Goal: Task Accomplishment & Management: Complete application form

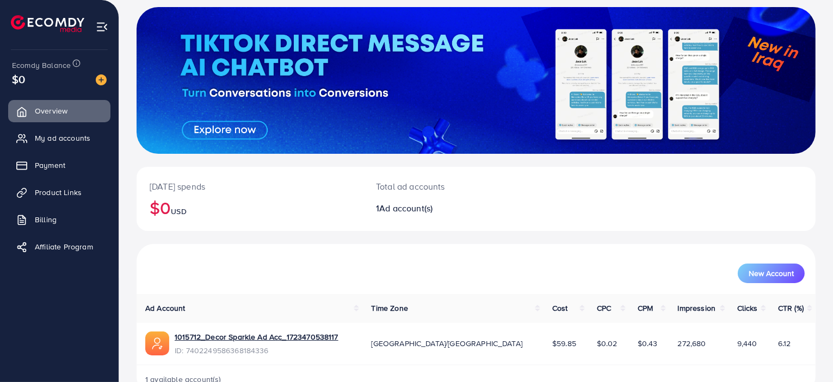
scroll to position [89, 0]
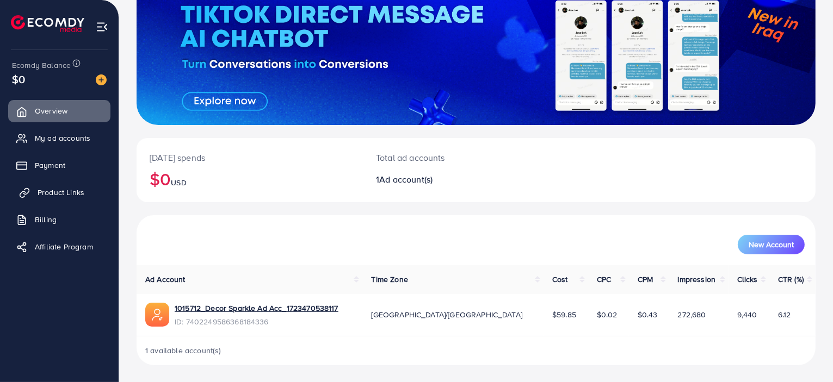
click at [55, 195] on span "Product Links" at bounding box center [61, 192] width 47 height 11
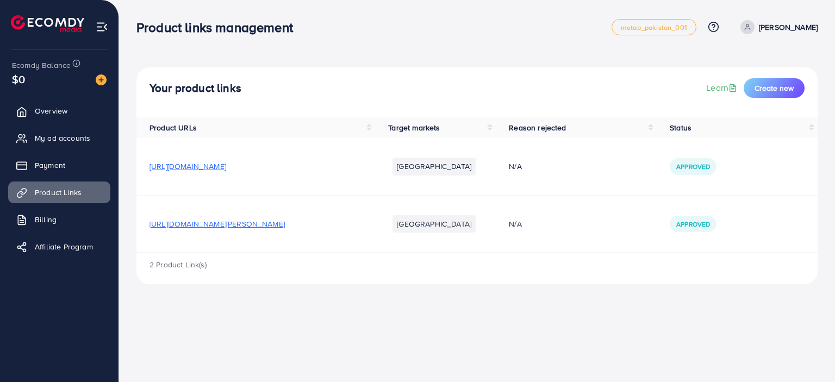
click at [188, 270] on div "2 Product Link(s)" at bounding box center [478, 269] width 682 height 32
click at [45, 140] on span "My ad accounts" at bounding box center [65, 138] width 55 height 11
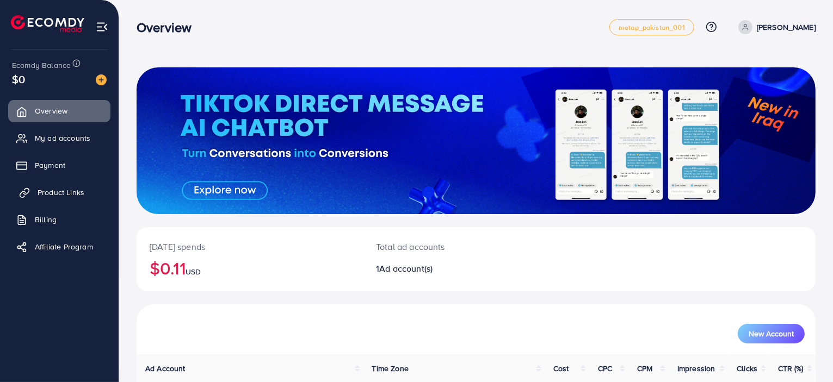
click at [61, 191] on span "Product Links" at bounding box center [61, 192] width 47 height 11
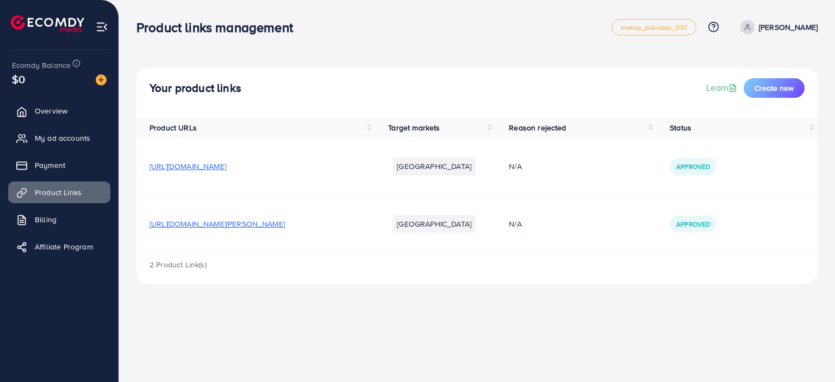
drag, startPoint x: 383, startPoint y: 223, endPoint x: 148, endPoint y: 227, distance: 235.5
click at [148, 227] on td "[URL][DOMAIN_NAME][PERSON_NAME]" at bounding box center [256, 223] width 239 height 57
copy span "[URL][DOMAIN_NAME][PERSON_NAME]"
click at [777, 82] on button "Create new" at bounding box center [774, 88] width 61 height 20
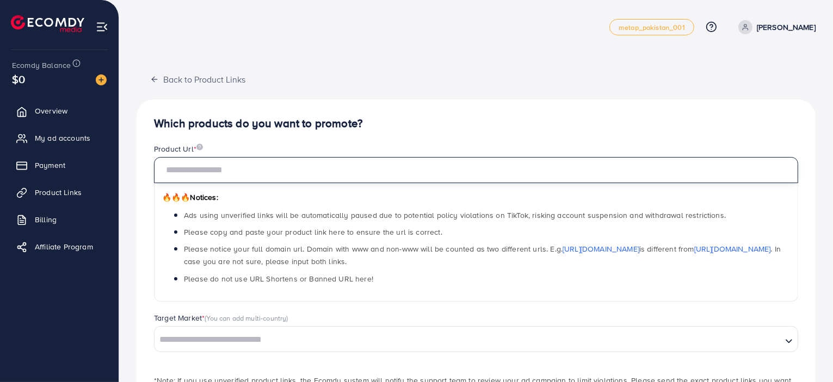
click at [292, 165] on input "text" at bounding box center [476, 170] width 644 height 26
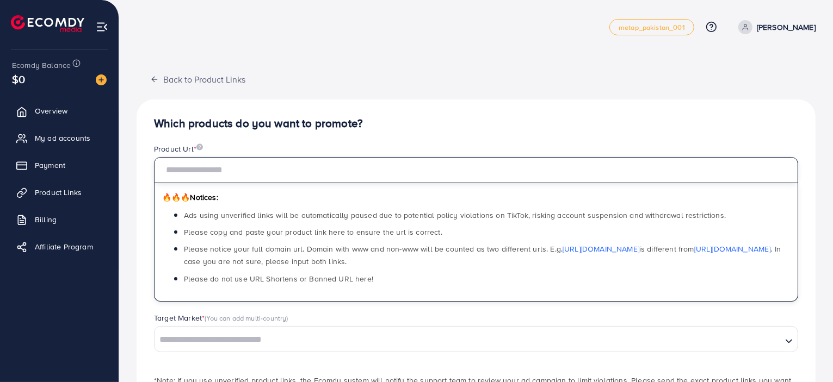
paste input "**********"
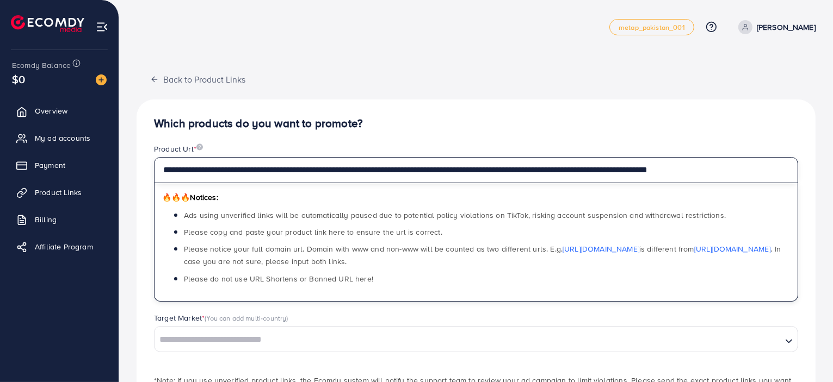
scroll to position [0, 37]
type input "**********"
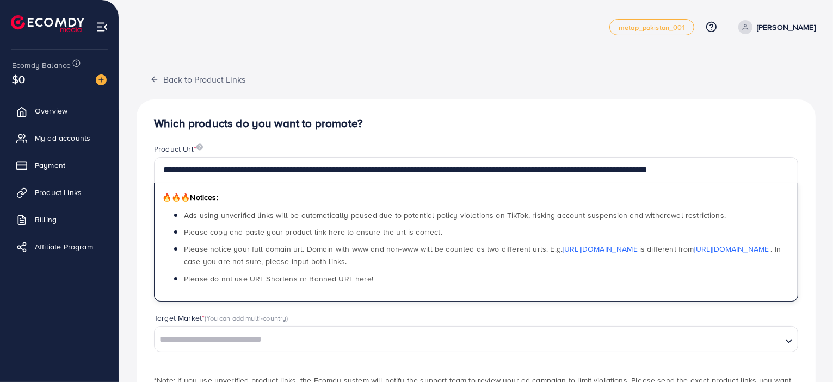
click at [270, 343] on input "Search for option" at bounding box center [468, 340] width 625 height 17
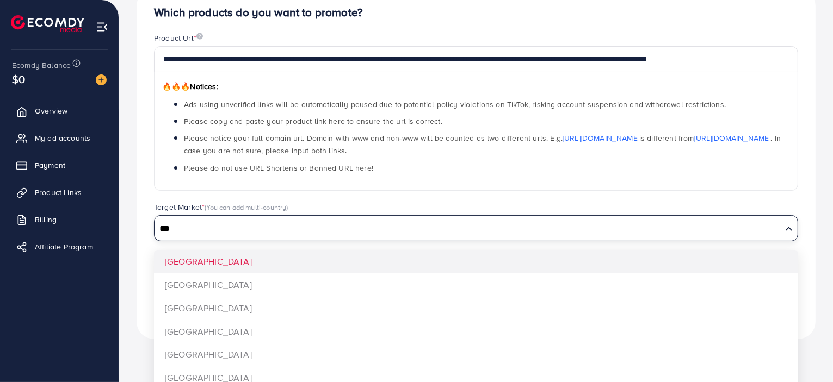
scroll to position [84, 0]
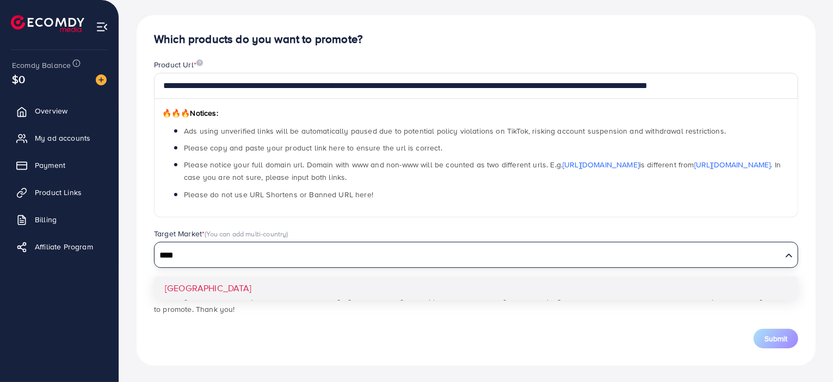
type input "****"
click at [166, 286] on div "**********" at bounding box center [476, 190] width 679 height 351
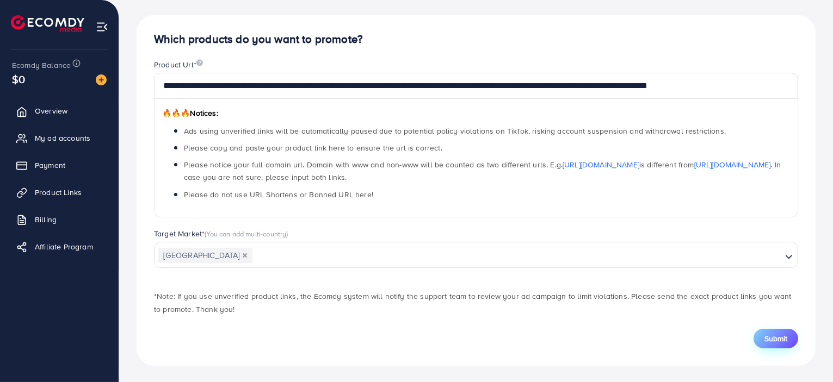
click at [775, 336] on span "Submit" at bounding box center [775, 338] width 23 height 11
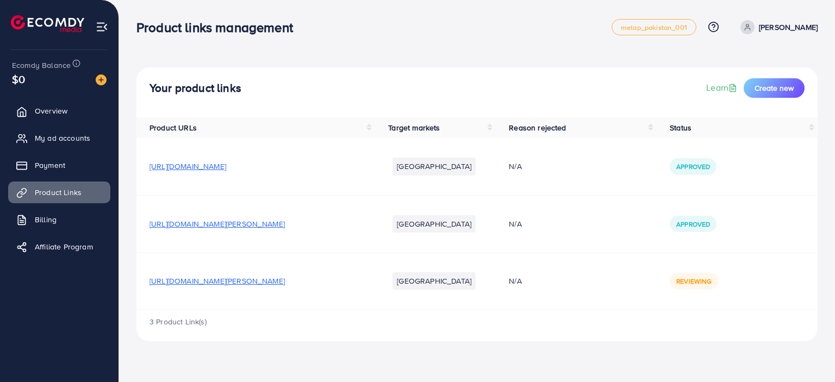
click at [449, 50] on div "Your product links Learn Create new Product URLs Target markets Reason rejected…" at bounding box center [477, 179] width 716 height 359
click at [746, 158] on div "Approved" at bounding box center [737, 166] width 135 height 16
click at [441, 23] on div "Product links management" at bounding box center [374, 28] width 475 height 16
click at [410, 344] on div "Your product links Learn Create new Product URLs Target markets Reason rejected…" at bounding box center [477, 179] width 716 height 359
click at [366, 36] on div "Product links management metap_pakistan_001 Help Center Contact Support Plans a…" at bounding box center [478, 27] width 682 height 30
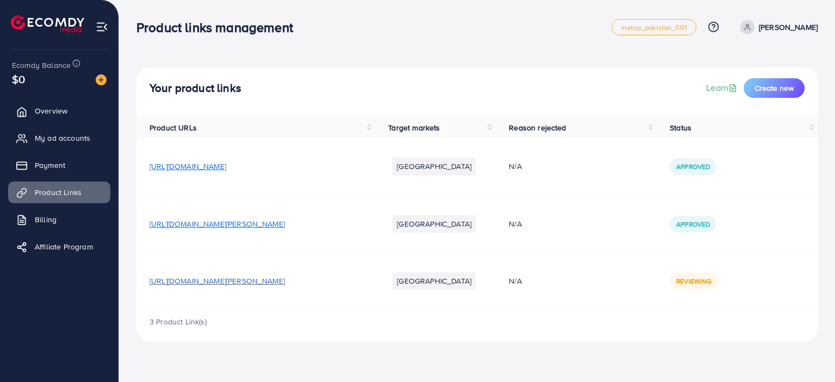
click at [413, 29] on div "Product links management" at bounding box center [374, 28] width 475 height 16
drag, startPoint x: 381, startPoint y: 228, endPoint x: 141, endPoint y: 218, distance: 240.1
click at [141, 218] on td "[URL][DOMAIN_NAME][PERSON_NAME]" at bounding box center [256, 223] width 239 height 57
copy span "[URL][DOMAIN_NAME][PERSON_NAME]"
click at [427, 53] on div "Your product links Learn Create new Product URLs Target markets Reason rejected…" at bounding box center [477, 179] width 716 height 359
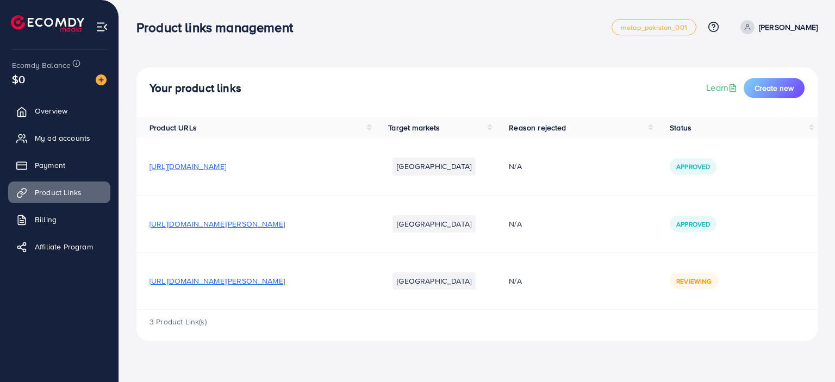
click at [435, 38] on div "Product links management metap_pakistan_001 Help Center Contact Support Plans a…" at bounding box center [478, 27] width 682 height 30
click at [413, 33] on div "Product links management" at bounding box center [374, 28] width 475 height 16
